Goal: Check status: Check status

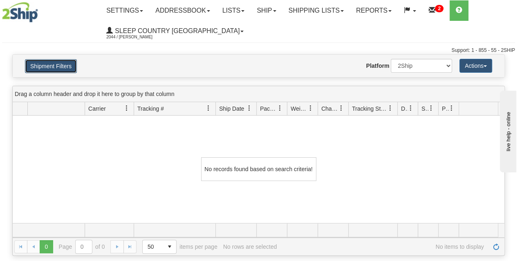
click at [60, 61] on button "Shipment Filters" at bounding box center [51, 66] width 52 height 14
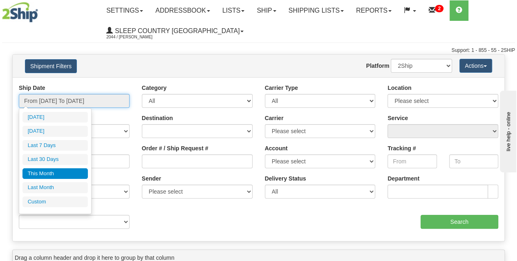
click at [54, 97] on input "From [DATE] To [DATE]" at bounding box center [74, 101] width 111 height 14
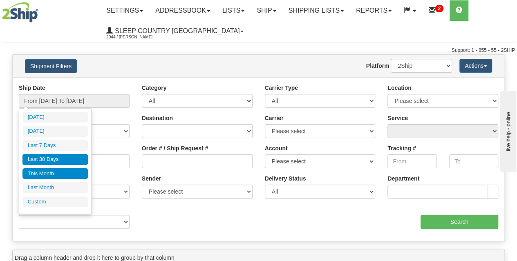
click at [50, 157] on li "Last 30 Days" at bounding box center [54, 159] width 65 height 11
type input "From [DATE] To [DATE]"
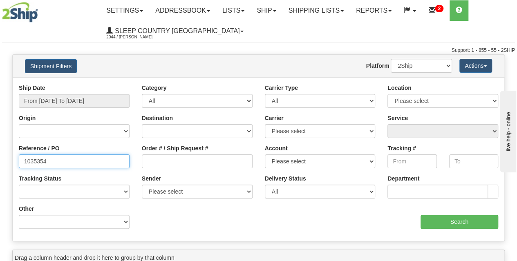
drag, startPoint x: 76, startPoint y: 162, endPoint x: 0, endPoint y: 160, distance: 76.0
click at [0, 162] on div "Please wait... × Confirm Delete Delete Cancel × Confirm Delete Yes No Cancel × …" at bounding box center [258, 236] width 517 height 365
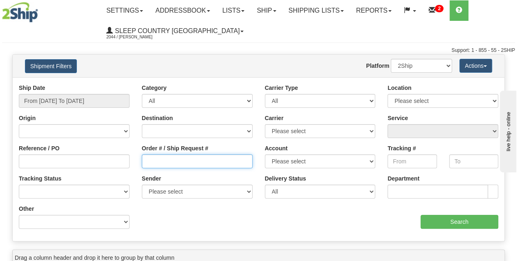
click at [163, 162] on input "Order # / Ship Request #" at bounding box center [197, 161] width 111 height 14
paste input "9000I158125"
type input "9000I158125"
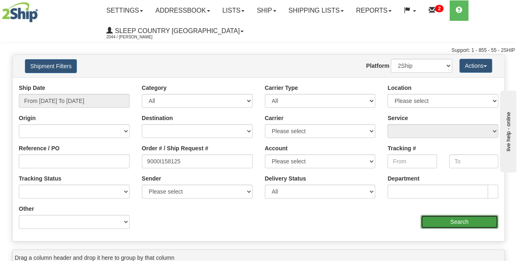
click at [443, 223] on input "Search" at bounding box center [459, 222] width 78 height 14
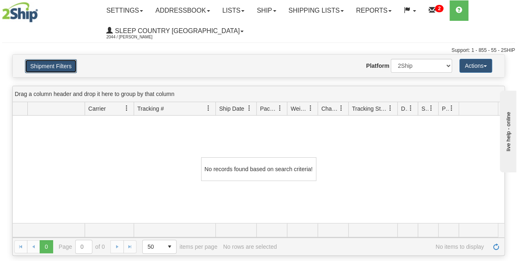
click at [63, 67] on button "Shipment Filters" at bounding box center [51, 66] width 52 height 14
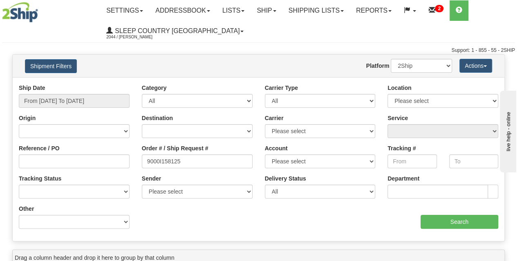
click at [270, 40] on ul "Settings Shipping Preferences Fields Preferences New Addressbook Recipients Sen…" at bounding box center [307, 20] width 414 height 41
